Goal: Complete application form: Complete application form

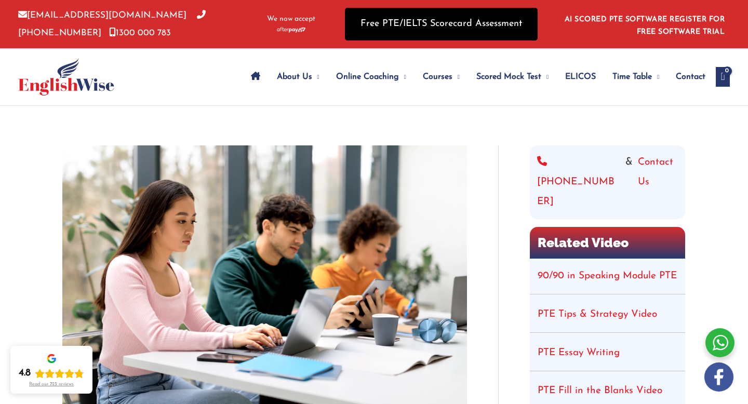
click at [473, 31] on link "Free PTE/IELTS Scorecard Assessment" at bounding box center [441, 24] width 193 height 33
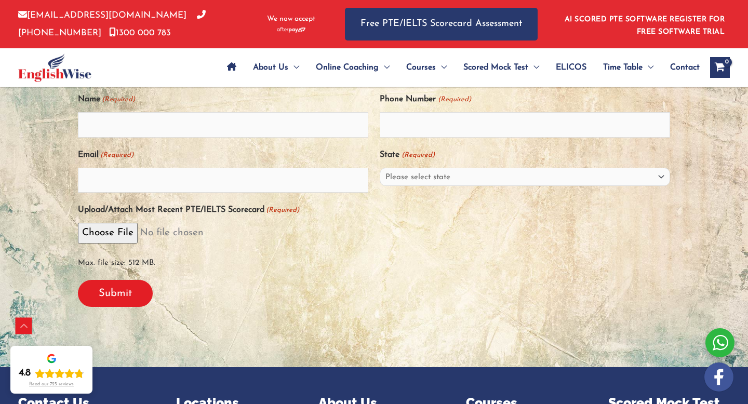
scroll to position [255, 0]
click at [324, 127] on input "Name (Required)" at bounding box center [223, 124] width 290 height 25
type input "kumar gurung"
type input "0401851800"
type input "kuu.mzin1986@gmail.com"
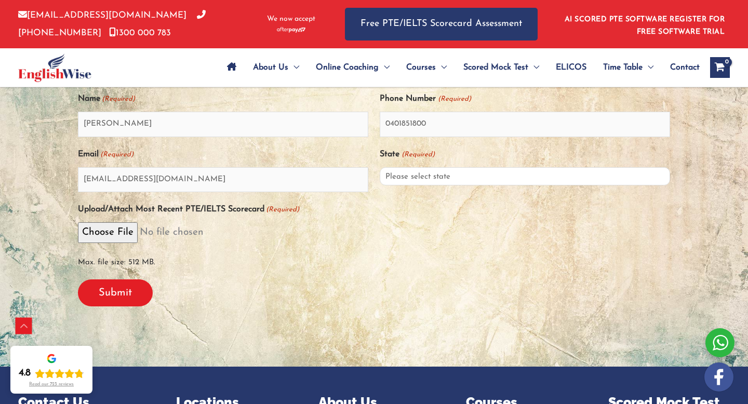
select select "New South Wales (NSW)"
click at [130, 291] on input "Submit" at bounding box center [115, 292] width 75 height 27
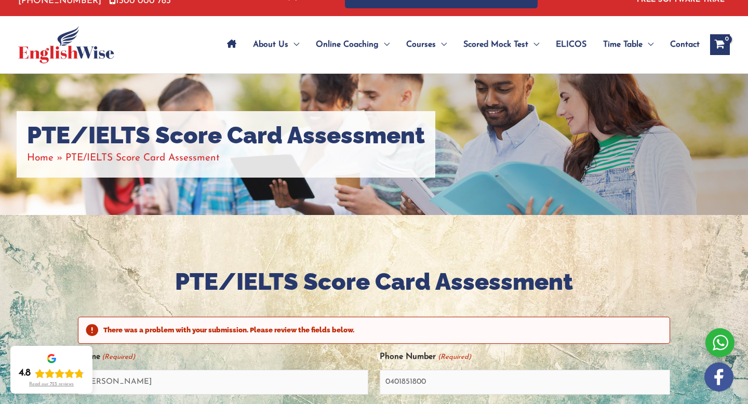
scroll to position [0, 0]
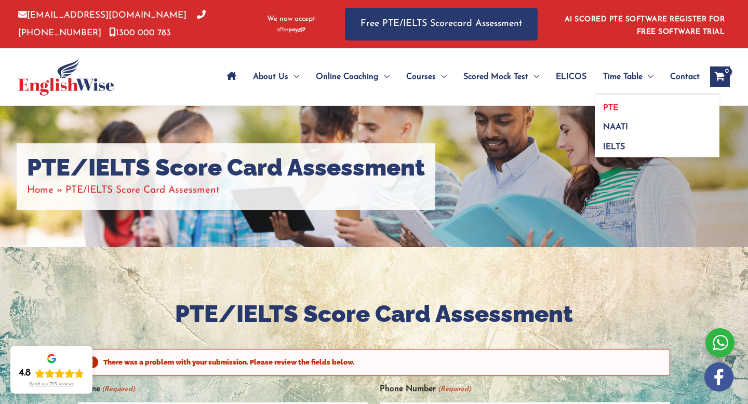
click at [610, 101] on link "PTE" at bounding box center [656, 104] width 125 height 20
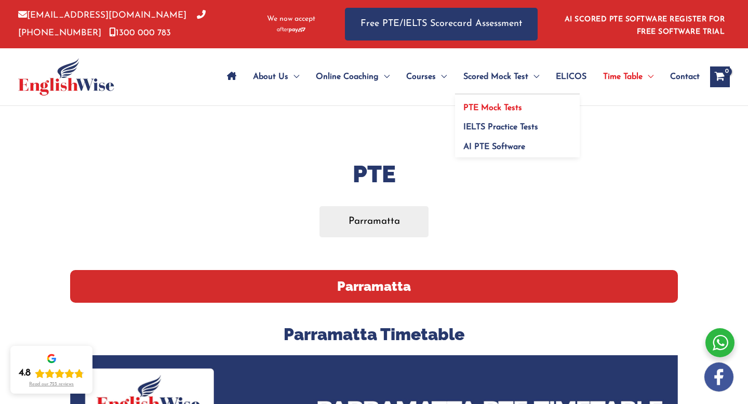
click at [507, 106] on span "PTE Mock Tests" at bounding box center [492, 108] width 59 height 8
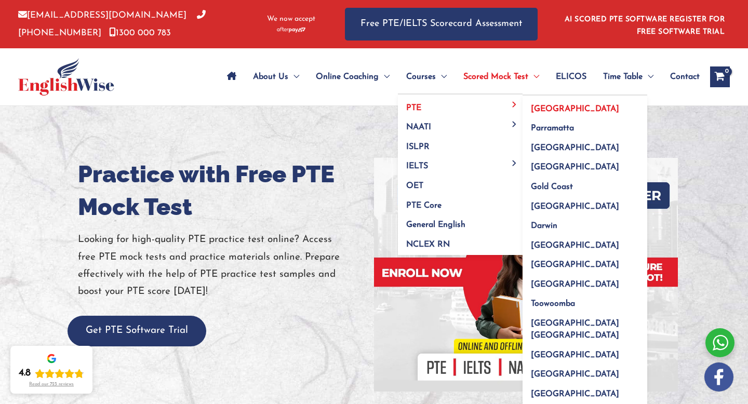
click at [537, 109] on span "[GEOGRAPHIC_DATA]" at bounding box center [575, 109] width 88 height 8
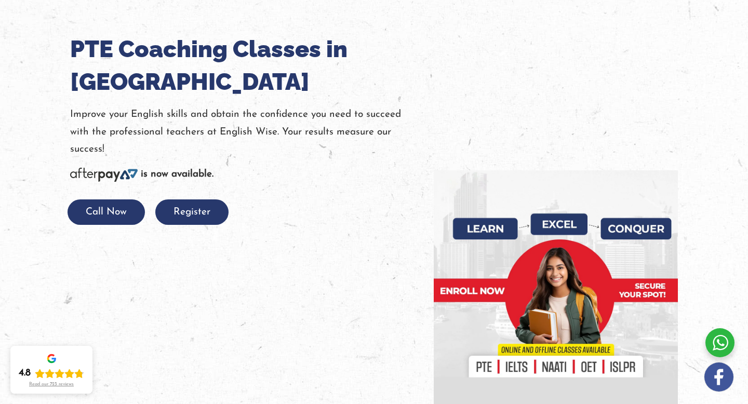
scroll to position [124, 0]
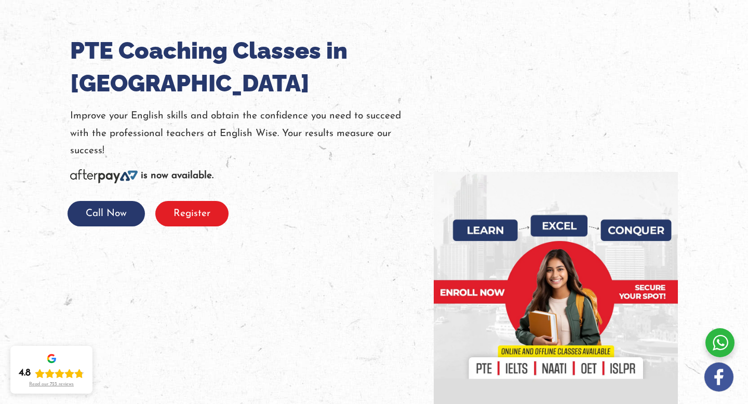
click at [194, 210] on button "Register" at bounding box center [191, 213] width 73 height 25
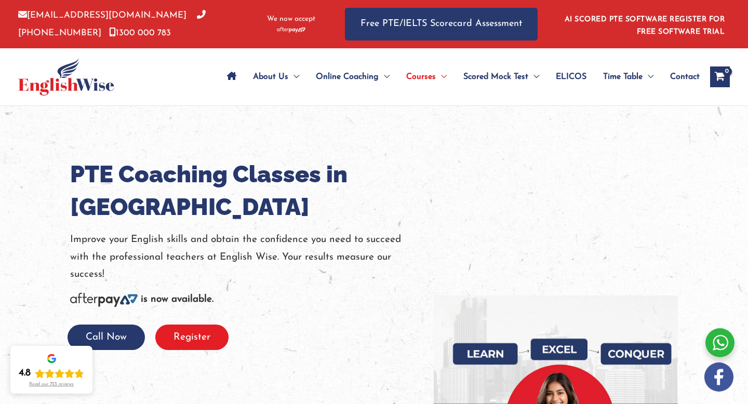
click at [181, 344] on button "Register" at bounding box center [191, 336] width 73 height 25
click at [184, 341] on button "Register" at bounding box center [191, 336] width 73 height 25
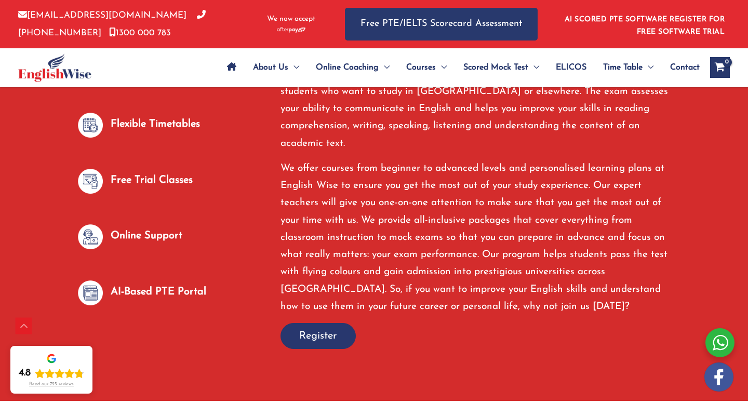
scroll to position [647, 0]
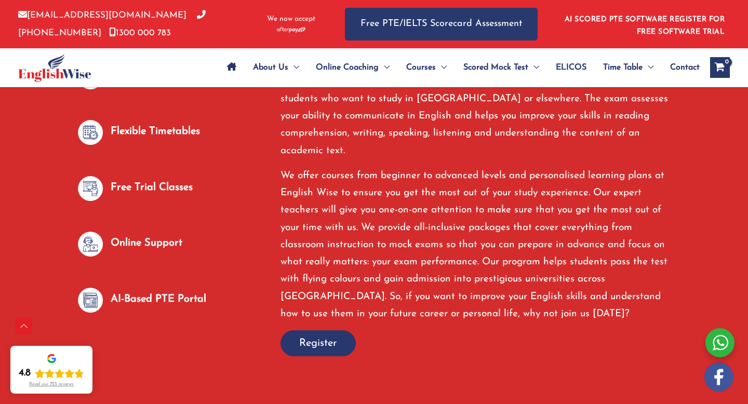
click at [304, 336] on span "Register" at bounding box center [318, 343] width 38 height 15
click at [320, 336] on span "Register" at bounding box center [318, 343] width 38 height 15
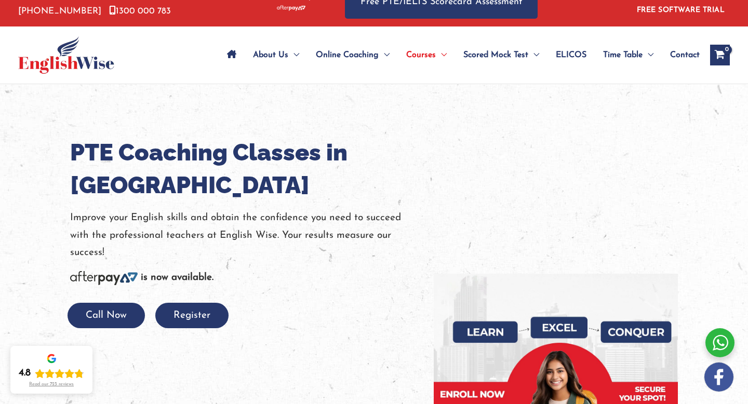
scroll to position [0, 0]
